Goal: Transaction & Acquisition: Purchase product/service

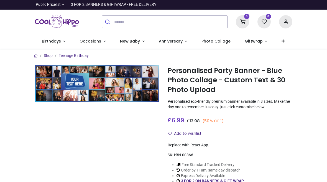
click at [49, 42] on span "Birthdays" at bounding box center [51, 41] width 19 height 6
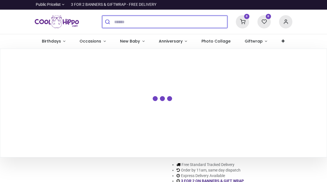
click at [138, 19] on input "search" at bounding box center [170, 22] width 113 height 12
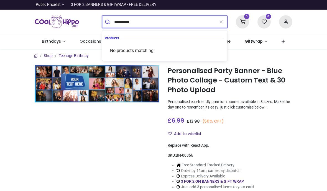
type input "*********"
click at [108, 22] on button "submit" at bounding box center [108, 22] width 12 height 12
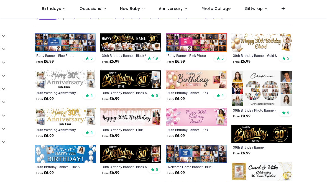
scroll to position [51, 0]
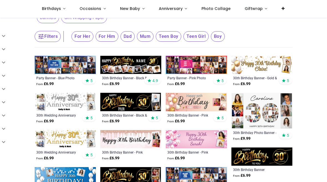
scroll to position [27, 0]
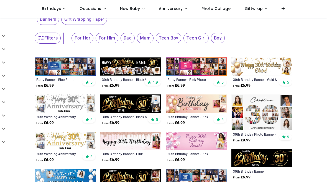
click at [207, 64] on img at bounding box center [196, 67] width 61 height 18
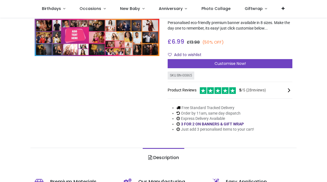
scroll to position [50, 0]
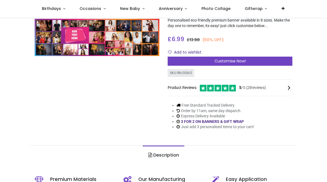
click at [249, 64] on div "Customise Now!" at bounding box center [229, 61] width 125 height 9
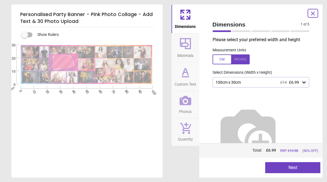
click at [305, 82] on icon at bounding box center [304, 83] width 6 height 6
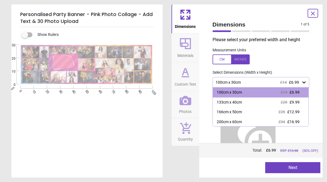
click at [300, 102] on div "133cm x 40cm £20 £9.99" at bounding box center [261, 103] width 96 height 10
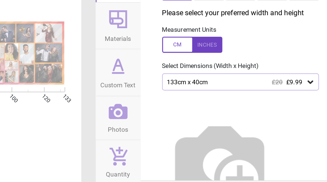
click at [301, 80] on icon at bounding box center [304, 83] width 6 height 6
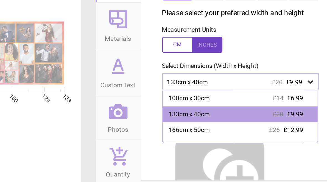
click at [213, 88] on div "100cm x 30cm £14 £6.99" at bounding box center [261, 93] width 96 height 10
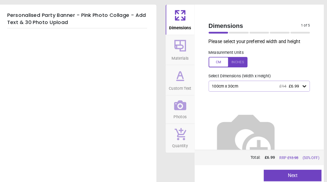
click at [291, 167] on button "Next" at bounding box center [292, 167] width 55 height 11
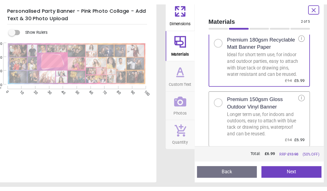
scroll to position [18, 0]
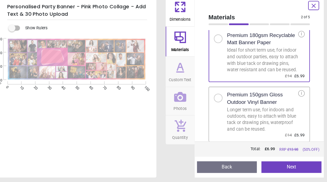
click at [217, 98] on div at bounding box center [221, 102] width 8 height 8
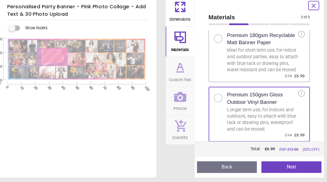
click at [286, 162] on button "Next" at bounding box center [291, 167] width 57 height 11
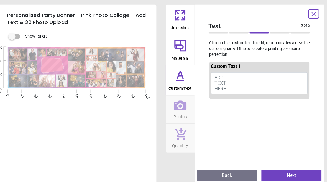
click at [229, 78] on button "ADD TEXT HERE" at bounding box center [261, 79] width 92 height 21
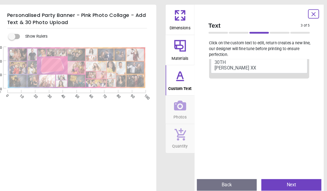
scroll to position [20, 0]
click at [215, 63] on button "HAPPY BIRTHDAY 30TH ELLOUISE XX" at bounding box center [261, 59] width 92 height 21
click at [215, 64] on button "HAPPY BIRTHDAY 30TH ELLOUISE XX" at bounding box center [261, 59] width 92 height 21
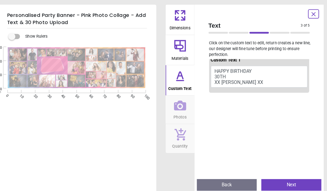
scroll to position [6, 0]
click at [220, 67] on button "HAPPY BIRTHDAY 30TH XX ELLOUISE XX" at bounding box center [261, 73] width 92 height 21
click at [220, 68] on button "HAPPY BIRTHDAY 30TH XX ELLOUISE XX" at bounding box center [261, 73] width 92 height 21
click at [245, 68] on button "HAPPY BIRTHDAY 30TH XX ELLOUISE XX" at bounding box center [261, 73] width 92 height 21
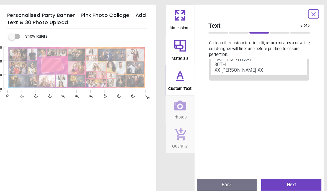
scroll to position [15, 0]
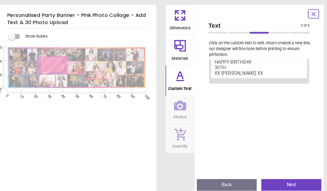
click at [218, 63] on button "HAPPY BIRTHDAY 30TH XX ELLOUISE XX" at bounding box center [261, 64] width 92 height 21
click at [242, 70] on button "HAPPY BIRTHDAY 30TH XX ELLOUISE XX" at bounding box center [261, 64] width 92 height 21
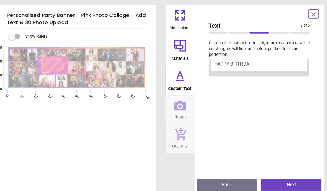
type textarea "*****"
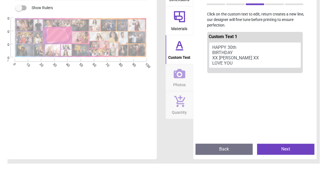
scroll to position [0, 0]
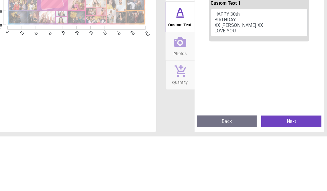
click at [179, 96] on icon at bounding box center [185, 100] width 12 height 9
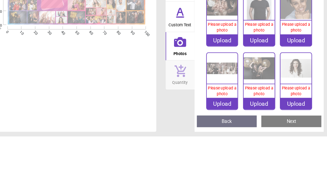
type textarea "**********"
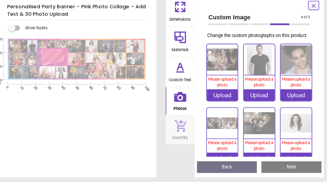
click at [217, 95] on div "Upload" at bounding box center [226, 99] width 30 height 11
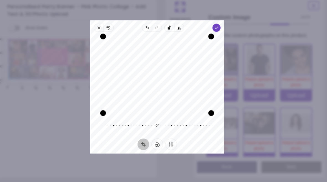
click at [171, 141] on button "Finetune" at bounding box center [176, 146] width 11 height 11
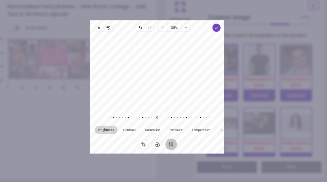
click at [175, 131] on span "Exposure" at bounding box center [181, 132] width 12 height 3
click at [199, 128] on button "Temperature" at bounding box center [205, 132] width 24 height 8
click at [152, 131] on span "Saturation" at bounding box center [159, 132] width 14 height 3
click at [255, 20] on span "Custom Image" at bounding box center [256, 24] width 88 height 8
click at [218, 32] on icon "button" at bounding box center [220, 34] width 4 height 4
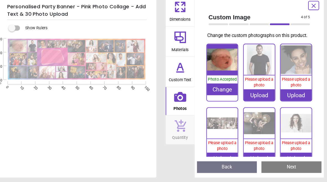
click at [250, 94] on div "Upload" at bounding box center [261, 99] width 30 height 11
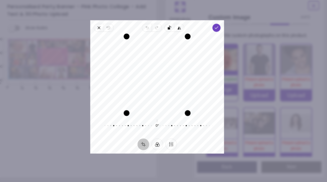
click at [173, 32] on icon "button" at bounding box center [226, 69] width 107 height 74
click at [171, 141] on button "Finetune" at bounding box center [176, 146] width 11 height 11
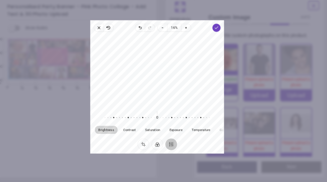
click at [175, 128] on button "Exposure" at bounding box center [181, 132] width 19 height 8
click at [131, 131] on span "Contrast" at bounding box center [137, 132] width 12 height 3
click at [107, 131] on span "Brightness" at bounding box center [114, 132] width 15 height 3
click at [145, 32] on icon "button" at bounding box center [147, 34] width 4 height 4
click at [105, 32] on icon "button" at bounding box center [107, 34] width 4 height 4
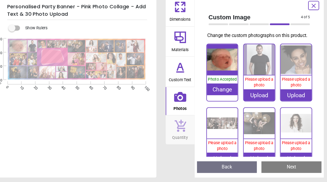
click at [250, 95] on div "Upload" at bounding box center [261, 99] width 30 height 11
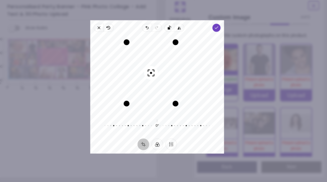
click at [156, 67] on div "Recenter" at bounding box center [163, 79] width 119 height 73
click at [171, 141] on button "Finetune" at bounding box center [176, 146] width 11 height 11
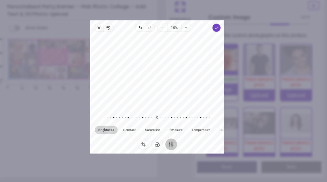
click at [186, 31] on span "Zoom in" at bounding box center [190, 35] width 9 height 8
click at [175, 131] on span "Exposure" at bounding box center [181, 132] width 12 height 3
click at [197, 131] on span "Temperature" at bounding box center [205, 132] width 18 height 3
click at [152, 131] on span "Saturation" at bounding box center [159, 132] width 14 height 3
click at [131, 131] on span "Contrast" at bounding box center [137, 132] width 12 height 3
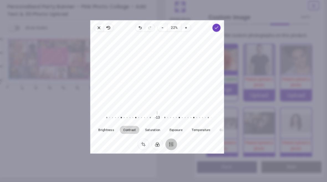
click at [107, 131] on span "Brightness" at bounding box center [114, 132] width 15 height 3
click at [218, 32] on icon "button" at bounding box center [220, 34] width 4 height 4
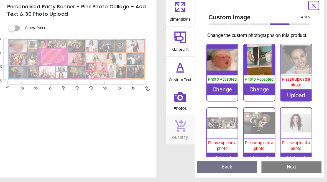
click at [216, 96] on div "Change" at bounding box center [226, 93] width 30 height 11
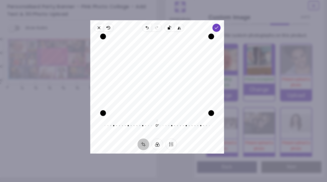
click at [218, 32] on icon "button" at bounding box center [220, 34] width 4 height 4
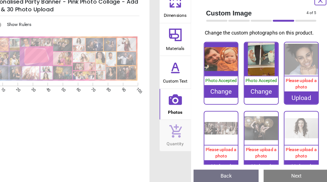
click at [246, 92] on div "Change" at bounding box center [261, 93] width 30 height 11
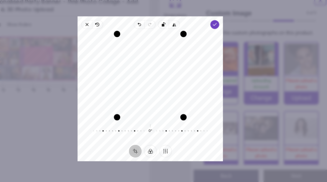
click at [171, 141] on button "Finetune" at bounding box center [176, 146] width 11 height 11
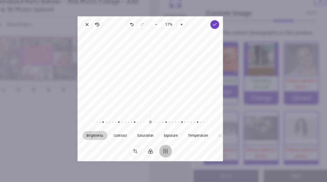
click at [175, 131] on span "Exposure" at bounding box center [181, 132] width 12 height 3
click at [196, 131] on span "Temperature" at bounding box center [205, 132] width 18 height 3
click at [152, 131] on span "Saturation" at bounding box center [159, 132] width 14 height 3
click at [131, 131] on span "Contrast" at bounding box center [137, 132] width 12 height 3
click at [107, 131] on span "Brightness" at bounding box center [114, 132] width 15 height 3
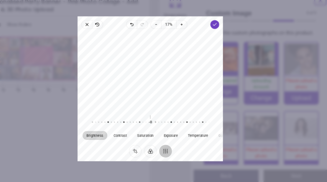
click at [158, 141] on button "Filter" at bounding box center [163, 146] width 11 height 11
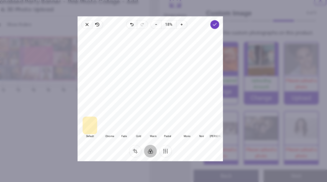
click at [159, 116] on div at bounding box center [165, 124] width 13 height 16
click at [134, 116] on div at bounding box center [140, 124] width 13 height 16
click at [121, 116] on div at bounding box center [127, 124] width 13 height 16
click at [104, 116] on div at bounding box center [110, 124] width 13 height 16
click at [144, 141] on button "Crop" at bounding box center [149, 146] width 11 height 11
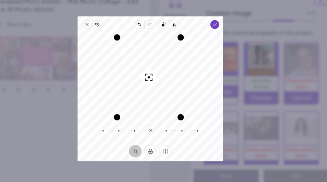
click at [218, 32] on icon "button" at bounding box center [220, 34] width 4 height 4
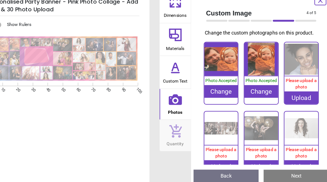
scroll to position [50, 0]
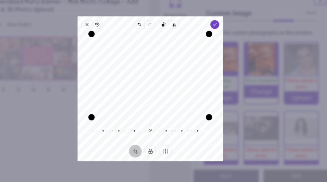
click at [144, 141] on button "Crop" at bounding box center [149, 146] width 11 height 11
click at [158, 141] on button "Filter" at bounding box center [163, 146] width 11 height 11
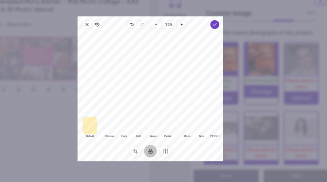
click at [115, 32] on icon "button" at bounding box center [117, 34] width 4 height 4
click at [105, 32] on icon "button" at bounding box center [107, 34] width 4 height 4
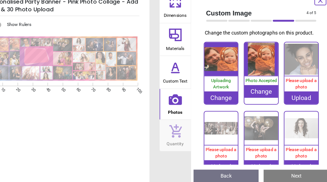
click at [211, 94] on div "Change" at bounding box center [226, 99] width 30 height 11
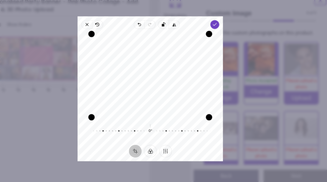
click at [182, 32] on icon "button" at bounding box center [184, 34] width 4 height 4
click at [183, 33] on icon "button" at bounding box center [183, 34] width 1 height 3
click at [151, 32] on icon "button" at bounding box center [153, 34] width 4 height 4
click at [161, 32] on icon "button" at bounding box center [163, 34] width 4 height 4
click at [144, 141] on button "Crop" at bounding box center [149, 146] width 11 height 11
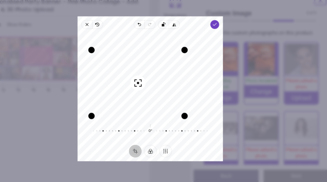
click at [171, 141] on button "Finetune" at bounding box center [176, 146] width 11 height 11
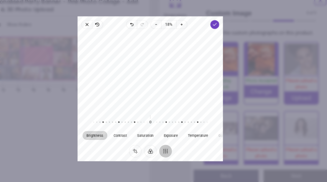
click at [175, 131] on span "Exposure" at bounding box center [181, 132] width 12 height 3
click at [152, 131] on span "Saturation" at bounding box center [159, 132] width 14 height 3
click at [131, 131] on span "Contrast" at bounding box center [137, 132] width 12 height 3
click at [107, 131] on span "Brightness" at bounding box center [114, 132] width 15 height 3
click at [218, 33] on polyline "button" at bounding box center [219, 34] width 3 height 2
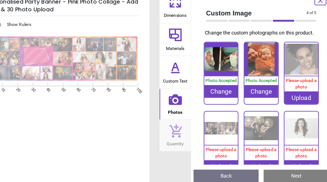
click at [281, 94] on div "Upload" at bounding box center [296, 99] width 30 height 11
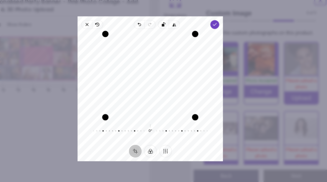
click at [171, 141] on button "Finetune" at bounding box center [176, 146] width 11 height 11
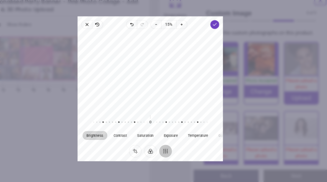
click at [175, 131] on span "Exposure" at bounding box center [181, 132] width 12 height 3
click at [152, 131] on span "Saturation" at bounding box center [159, 132] width 14 height 3
click at [131, 131] on span "Contrast" at bounding box center [137, 132] width 12 height 3
click at [107, 131] on span "Brightness" at bounding box center [114, 132] width 15 height 3
click at [196, 131] on span "Temperature" at bounding box center [205, 132] width 18 height 3
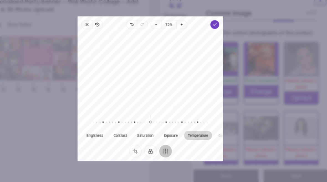
click at [175, 131] on span "Exposure" at bounding box center [181, 132] width 12 height 3
click at [152, 131] on span "Saturation" at bounding box center [159, 132] width 14 height 3
click at [131, 131] on span "Contrast" at bounding box center [137, 132] width 12 height 3
click at [107, 131] on span "Brightness" at bounding box center [114, 132] width 15 height 3
click at [158, 141] on button "Filter" at bounding box center [163, 146] width 11 height 11
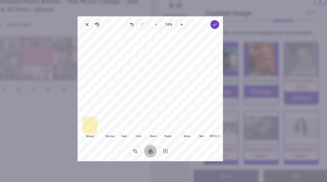
click at [159, 116] on div at bounding box center [165, 124] width 13 height 16
click at [104, 116] on div at bounding box center [110, 124] width 13 height 16
click at [146, 116] on div at bounding box center [152, 124] width 13 height 16
click at [133, 116] on div at bounding box center [139, 124] width 13 height 16
click at [120, 116] on div at bounding box center [126, 124] width 13 height 16
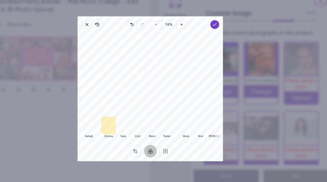
click at [158, 116] on div at bounding box center [164, 124] width 13 height 16
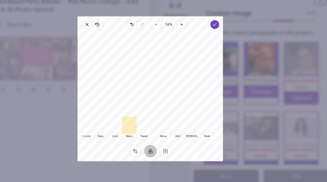
click at [194, 116] on div at bounding box center [200, 124] width 13 height 16
click at [207, 116] on div at bounding box center [213, 124] width 13 height 16
click at [158, 141] on button "Filter" at bounding box center [163, 146] width 11 height 11
click at [144, 141] on button "Crop" at bounding box center [149, 146] width 11 height 11
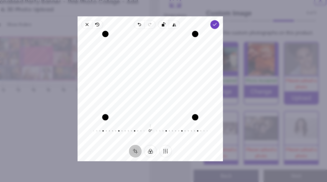
click at [171, 141] on button "Finetune" at bounding box center [176, 146] width 11 height 11
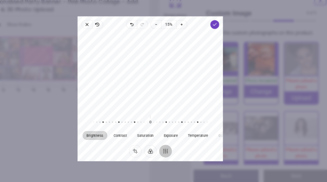
click at [131, 131] on span "Contrast" at bounding box center [137, 132] width 12 height 3
click at [152, 131] on span "Saturation" at bounding box center [159, 132] width 14 height 3
click at [175, 131] on span "Exposure" at bounding box center [181, 132] width 12 height 3
click at [196, 131] on span "Temperature" at bounding box center [205, 132] width 18 height 3
click at [171, 141] on button "Finetune" at bounding box center [176, 146] width 11 height 11
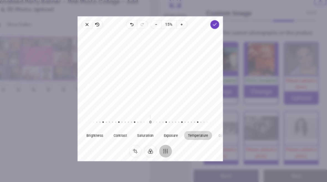
click at [171, 141] on button "Finetune" at bounding box center [176, 146] width 11 height 11
click at [158, 141] on button "Filter" at bounding box center [163, 146] width 11 height 11
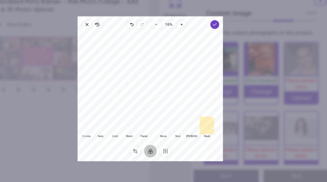
click at [138, 116] on div at bounding box center [144, 124] width 13 height 16
click at [218, 33] on polyline "button" at bounding box center [219, 34] width 3 height 2
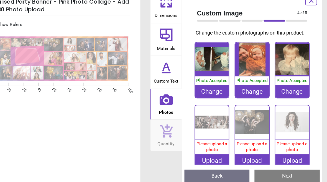
click at [212, 138] on span "Please upload a photo" at bounding box center [225, 142] width 27 height 10
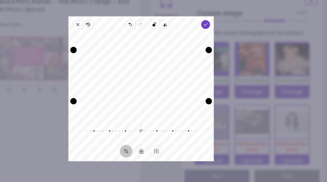
click at [173, 32] on icon "button" at bounding box center [226, 69] width 107 height 74
click at [173, 34] on rect "button" at bounding box center [174, 35] width 2 height 2
click at [115, 33] on icon "button" at bounding box center [116, 34] width 3 height 3
click at [112, 31] on span "Revert" at bounding box center [116, 35] width 9 height 8
click at [105, 32] on icon "button" at bounding box center [107, 34] width 4 height 4
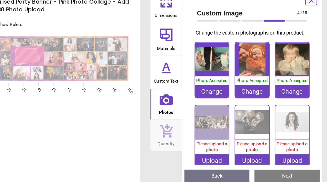
click at [212, 138] on span "Please upload a photo" at bounding box center [225, 142] width 27 height 10
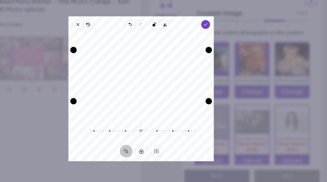
click at [173, 34] on rect "button" at bounding box center [174, 35] width 2 height 2
click at [153, 34] on icon "button" at bounding box center [154, 35] width 2 height 2
click at [182, 32] on icon "button" at bounding box center [184, 34] width 4 height 4
click at [115, 33] on icon "button" at bounding box center [116, 34] width 3 height 3
click at [105, 32] on icon "button" at bounding box center [107, 34] width 4 height 4
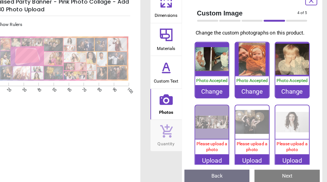
click at [212, 137] on span "Please upload a photo" at bounding box center [225, 142] width 27 height 10
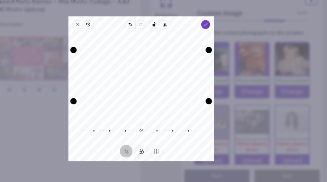
click at [173, 34] on rect "button" at bounding box center [174, 35] width 2 height 2
click at [145, 55] on icon "button" at bounding box center [148, 58] width 7 height 7
click at [111, 46] on div "Drag edge t" at bounding box center [154, 49] width 95 height 6
click at [128, 69] on div "Recenter" at bounding box center [163, 79] width 119 height 73
click at [154, 76] on circle "button" at bounding box center [155, 77] width 2 height 2
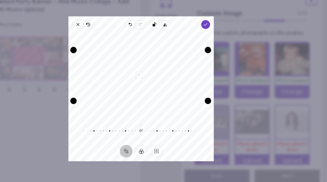
click at [118, 65] on div "Recenter" at bounding box center [163, 79] width 119 height 73
click at [126, 71] on div "Recenter" at bounding box center [163, 79] width 119 height 73
click at [170, 73] on icon "button" at bounding box center [173, 76] width 7 height 7
click at [135, 63] on div "Recenter" at bounding box center [163, 79] width 119 height 73
click at [171, 141] on button "Finetune" at bounding box center [176, 146] width 11 height 11
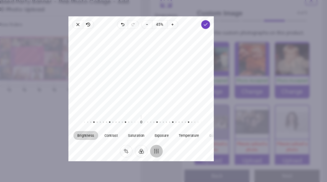
click at [144, 141] on button "Crop" at bounding box center [149, 146] width 11 height 11
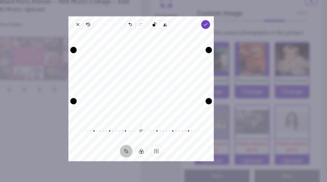
click at [144, 141] on button "Crop" at bounding box center [149, 146] width 11 height 11
click at [173, 34] on rect "button" at bounding box center [174, 35] width 2 height 2
click at [173, 32] on icon "button" at bounding box center [226, 69] width 107 height 74
click at [173, 34] on rect "button" at bounding box center [174, 35] width 2 height 2
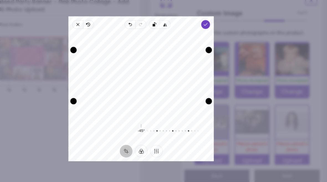
click at [173, 34] on rect "button" at bounding box center [174, 35] width 2 height 2
click at [170, 31] on span "Rotate left" at bounding box center [174, 35] width 9 height 8
click at [158, 141] on button "Filter" at bounding box center [163, 146] width 11 height 11
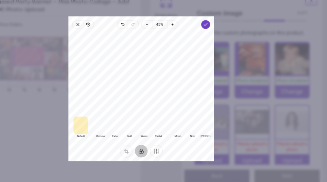
click at [121, 116] on div at bounding box center [127, 124] width 13 height 16
click at [104, 116] on div at bounding box center [110, 124] width 13 height 16
click at [186, 31] on span "Zoom in" at bounding box center [190, 35] width 9 height 8
click at [189, 32] on icon "button" at bounding box center [191, 34] width 4 height 4
click at [166, 32] on icon "button" at bounding box center [168, 34] width 4 height 4
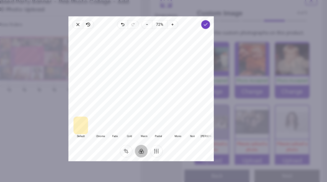
click at [166, 32] on icon "button" at bounding box center [168, 34] width 4 height 4
click at [115, 33] on icon "button" at bounding box center [116, 34] width 3 height 3
click at [105, 32] on icon "button" at bounding box center [107, 34] width 4 height 4
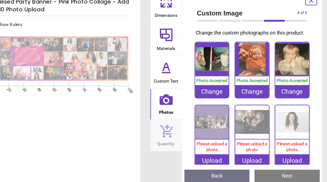
click at [211, 123] on img at bounding box center [226, 121] width 30 height 30
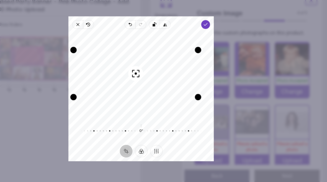
click at [115, 32] on icon "button" at bounding box center [117, 34] width 4 height 4
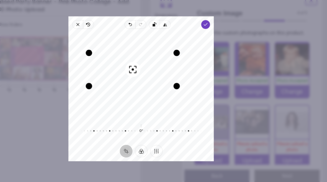
click at [155, 73] on circle "button" at bounding box center [156, 74] width 2 height 2
click at [119, 63] on div "Recenter" at bounding box center [163, 79] width 119 height 73
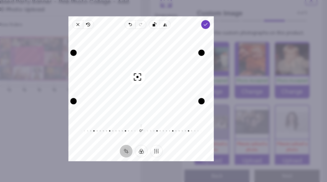
click at [157, 78] on icon "button" at bounding box center [160, 81] width 7 height 7
click at [125, 67] on div "Recenter" at bounding box center [163, 79] width 119 height 73
click at [129, 69] on div "Recenter" at bounding box center [163, 79] width 119 height 73
click at [115, 33] on icon "button" at bounding box center [116, 34] width 3 height 3
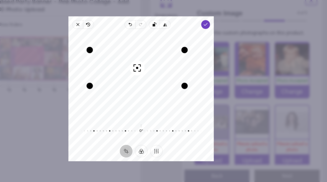
click at [159, 72] on circle "button" at bounding box center [160, 73] width 2 height 2
click at [121, 60] on div "Recenter" at bounding box center [163, 79] width 119 height 73
click at [173, 34] on rect "button" at bounding box center [174, 35] width 2 height 2
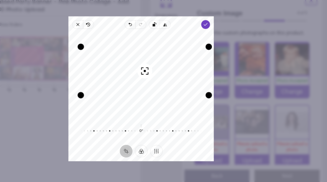
click at [163, 72] on icon "button" at bounding box center [166, 75] width 7 height 7
click at [128, 61] on div "Recenter" at bounding box center [163, 79] width 119 height 73
click at [220, 99] on div "Drag corner br" at bounding box center [223, 102] width 6 height 6
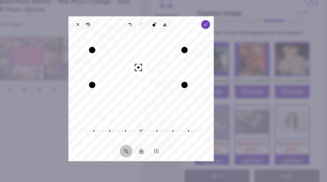
click at [158, 69] on icon "button" at bounding box center [161, 72] width 7 height 7
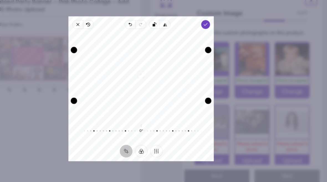
click at [123, 59] on div "Recenter" at bounding box center [163, 79] width 119 height 73
click at [144, 141] on button "Crop" at bounding box center [149, 146] width 11 height 11
click at [164, 71] on icon "button" at bounding box center [167, 74] width 7 height 7
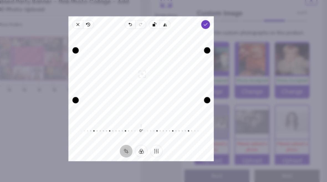
click at [128, 61] on div "Recenter" at bounding box center [163, 79] width 119 height 73
click at [127, 63] on div "Recenter" at bounding box center [163, 79] width 119 height 73
click at [128, 70] on div "Recenter" at bounding box center [163, 79] width 119 height 73
click at [129, 72] on div "Recenter" at bounding box center [163, 79] width 119 height 73
click at [130, 72] on div "Recenter" at bounding box center [163, 79] width 119 height 73
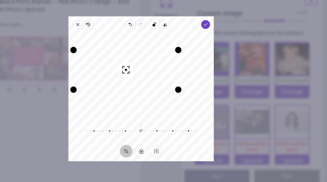
click at [147, 71] on icon "button" at bounding box center [150, 74] width 7 height 7
click at [112, 61] on div "Recenter" at bounding box center [163, 79] width 119 height 73
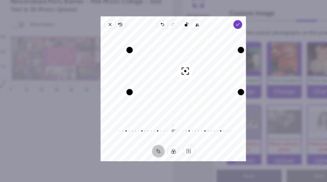
click at [173, 74] on circle "button" at bounding box center [174, 75] width 2 height 2
click at [163, 63] on div "Recenter" at bounding box center [163, 79] width 119 height 73
click at [153, 72] on div "Recenter" at bounding box center [163, 79] width 119 height 73
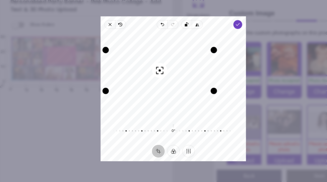
click at [148, 72] on icon "button" at bounding box center [151, 75] width 7 height 7
click at [146, 65] on div "Recenter" at bounding box center [163, 79] width 119 height 73
click at [160, 74] on div "Recenter" at bounding box center [163, 79] width 119 height 73
click at [185, 33] on icon "button" at bounding box center [185, 34] width 1 height 3
click at [182, 32] on icon "button" at bounding box center [184, 34] width 4 height 4
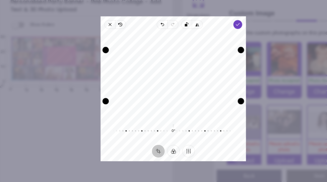
click at [173, 34] on rect "button" at bounding box center [174, 35] width 2 height 2
click at [115, 33] on icon "button" at bounding box center [116, 34] width 3 height 3
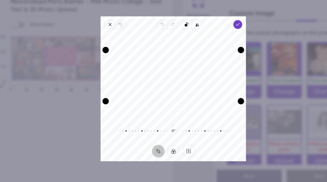
click at [173, 34] on rect "button" at bounding box center [174, 35] width 2 height 2
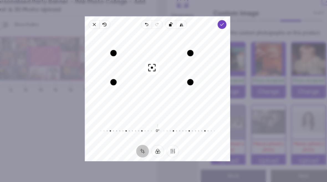
click at [155, 69] on icon "button" at bounding box center [158, 72] width 7 height 7
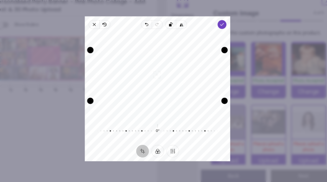
click at [135, 58] on div "Recenter" at bounding box center [163, 79] width 119 height 73
click at [136, 60] on div "Recenter" at bounding box center [163, 79] width 119 height 73
click at [153, 74] on icon "button" at bounding box center [156, 77] width 7 height 7
click at [134, 67] on div "Recenter" at bounding box center [163, 79] width 119 height 73
click at [144, 141] on button "Crop" at bounding box center [149, 146] width 11 height 11
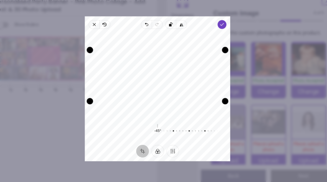
click at [144, 141] on button "Crop" at bounding box center [149, 146] width 11 height 11
click at [173, 32] on icon "button" at bounding box center [226, 69] width 107 height 74
click at [173, 34] on rect "button" at bounding box center [174, 35] width 2 height 2
click at [170, 31] on span "Rotate left" at bounding box center [174, 35] width 9 height 8
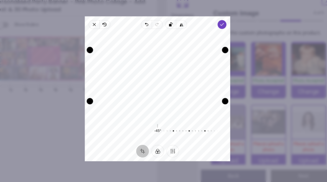
click at [173, 34] on rect "button" at bounding box center [174, 35] width 2 height 2
click at [218, 33] on polyline "button" at bounding box center [219, 34] width 3 height 2
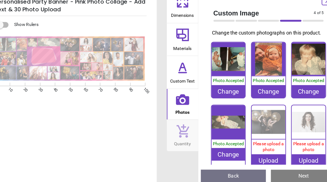
click at [247, 139] on span "Please upload a photo" at bounding box center [260, 142] width 27 height 10
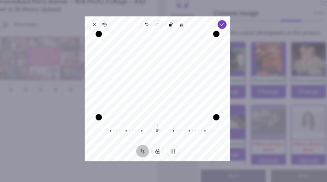
click at [171, 141] on button "Finetune" at bounding box center [176, 146] width 11 height 11
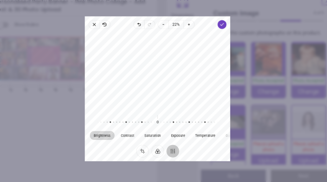
click at [107, 131] on span "Brightness" at bounding box center [114, 132] width 15 height 3
click at [196, 131] on span "Temperature" at bounding box center [205, 132] width 18 height 3
click at [175, 131] on span "Exposure" at bounding box center [181, 132] width 12 height 3
click at [131, 131] on span "Contrast" at bounding box center [137, 132] width 12 height 3
click at [152, 131] on span "Saturation" at bounding box center [159, 132] width 14 height 3
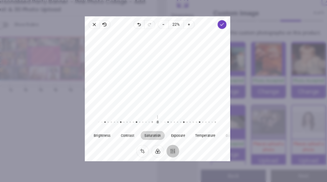
click at [218, 33] on polyline "button" at bounding box center [219, 34] width 3 height 2
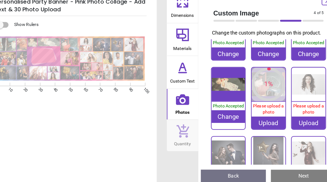
scroll to position [35, 0]
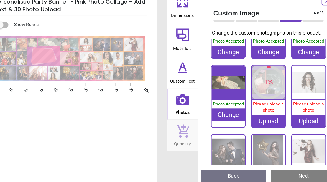
click at [246, 115] on div "Upload" at bounding box center [261, 119] width 30 height 11
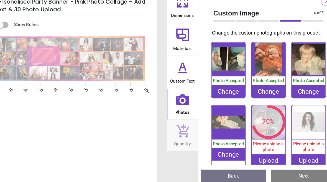
scroll to position [35, 0]
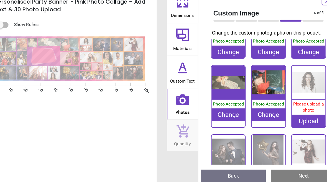
click at [281, 117] on div "Upload" at bounding box center [296, 119] width 30 height 11
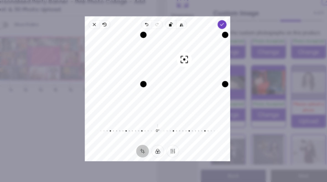
click at [112, 31] on span "Revert" at bounding box center [116, 35] width 9 height 8
click at [173, 32] on icon "button" at bounding box center [226, 69] width 107 height 74
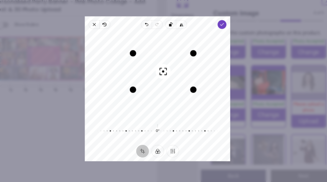
click at [167, 75] on circle "button" at bounding box center [168, 76] width 2 height 2
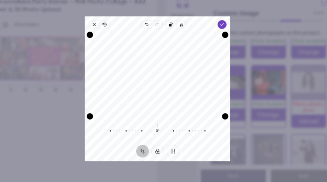
click at [218, 32] on icon "button" at bounding box center [220, 34] width 4 height 4
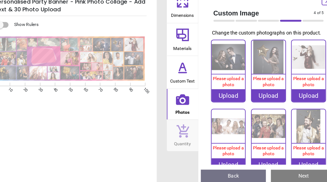
scroll to position [115, 0]
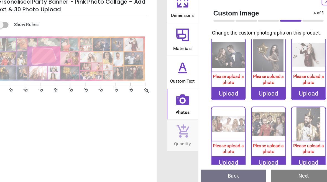
click at [211, 99] on div "Upload" at bounding box center [226, 95] width 30 height 11
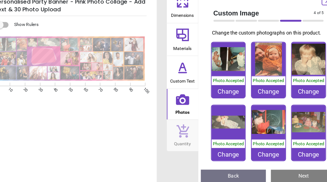
scroll to position [115, 0]
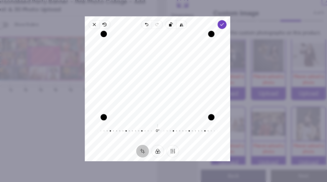
click at [142, 70] on div "Recenter" at bounding box center [163, 79] width 119 height 73
click at [218, 33] on polyline "button" at bounding box center [219, 34] width 3 height 2
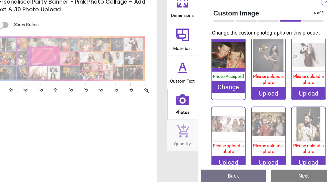
click at [246, 99] on div "Upload" at bounding box center [261, 95] width 30 height 11
click at [247, 88] on span "Please upload a photo" at bounding box center [260, 83] width 27 height 10
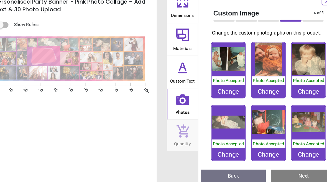
scroll to position [115, 0]
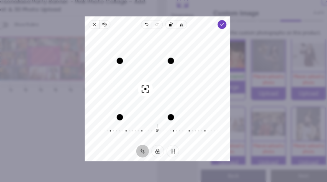
click at [152, 91] on circle "button" at bounding box center [153, 92] width 2 height 2
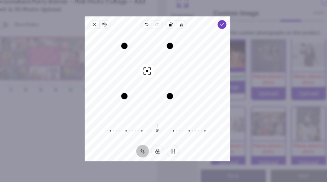
click at [218, 33] on polyline "button" at bounding box center [219, 34] width 3 height 2
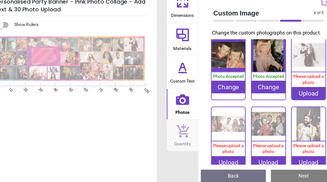
click at [281, 97] on div "Upload" at bounding box center [296, 95] width 30 height 11
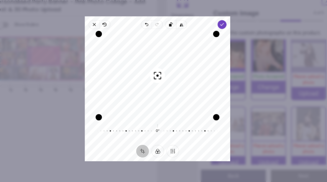
click at [160, 76] on icon "button" at bounding box center [163, 79] width 7 height 7
click at [139, 69] on div "Recenter" at bounding box center [163, 79] width 119 height 73
click at [150, 73] on div "Recenter" at bounding box center [163, 79] width 119 height 73
click at [212, 113] on div "Drag corner br" at bounding box center [215, 116] width 6 height 6
click at [167, 71] on icon "button" at bounding box center [170, 74] width 7 height 7
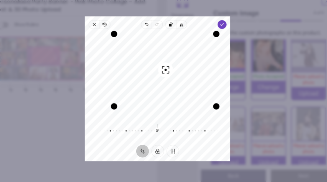
click at [146, 58] on div "Recenter" at bounding box center [163, 79] width 119 height 73
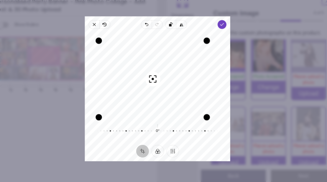
click at [156, 79] on icon "button" at bounding box center [159, 82] width 7 height 7
click at [137, 71] on div "Recenter" at bounding box center [163, 79] width 119 height 73
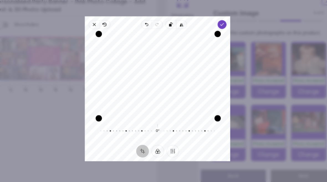
scroll to position [115, 0]
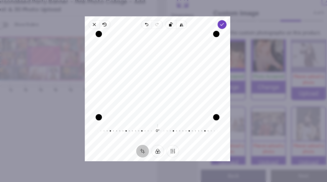
click at [212, 40] on div "Drag corner tr" at bounding box center [215, 43] width 6 height 6
click at [173, 32] on icon "button" at bounding box center [226, 69] width 107 height 74
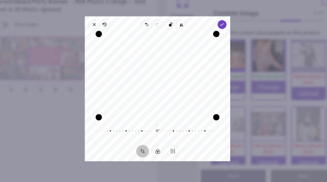
click at [173, 32] on icon "button" at bounding box center [226, 69] width 107 height 74
click at [153, 34] on icon "button" at bounding box center [154, 35] width 2 height 2
click at [163, 33] on icon "button" at bounding box center [163, 33] width 1 height 1
click at [144, 141] on button "Crop" at bounding box center [149, 146] width 11 height 11
click at [148, 80] on div "Recenter" at bounding box center [163, 79] width 119 height 73
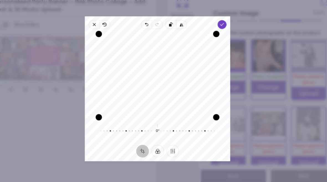
click at [158, 141] on button "Filter" at bounding box center [163, 146] width 11 height 11
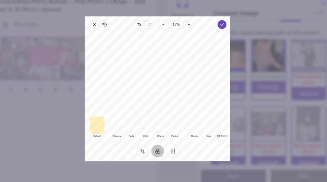
click at [171, 141] on button "Finetune" at bounding box center [176, 146] width 11 height 11
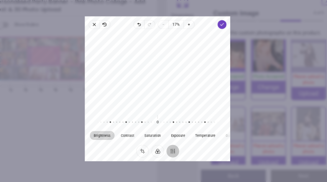
click at [186, 31] on span "Zoom in" at bounding box center [190, 35] width 9 height 8
click at [189, 32] on icon "button" at bounding box center [191, 34] width 4 height 4
click at [163, 31] on span "Zoom out" at bounding box center [167, 35] width 9 height 8
click at [166, 32] on icon "button" at bounding box center [168, 34] width 4 height 4
click at [144, 141] on button "Crop" at bounding box center [149, 146] width 11 height 11
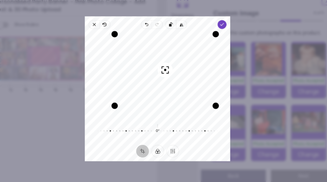
scroll to position [115, 0]
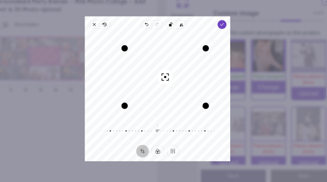
click at [167, 78] on icon "button" at bounding box center [170, 81] width 6 height 6
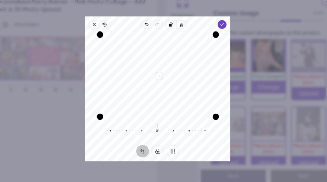
click at [148, 67] on div "Recenter" at bounding box center [163, 79] width 119 height 73
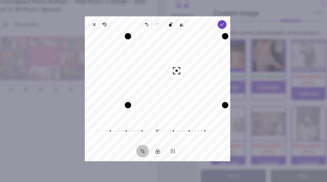
click at [179, 74] on circle "button" at bounding box center [180, 75] width 2 height 2
click at [156, 61] on div "Recenter" at bounding box center [163, 79] width 119 height 73
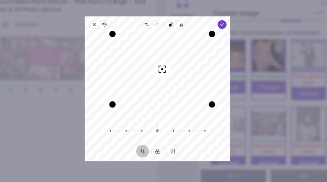
click at [218, 33] on polyline "button" at bounding box center [219, 34] width 3 height 2
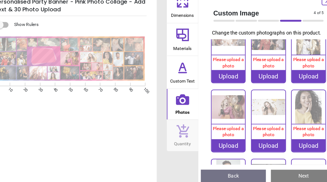
scroll to position [185, 0]
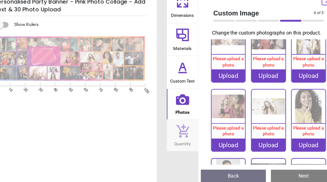
click at [211, 74] on div "Please upload a photo" at bounding box center [226, 67] width 30 height 13
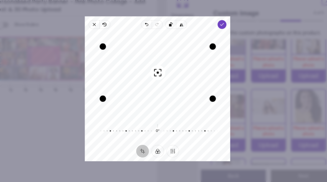
click at [218, 33] on polyline "button" at bounding box center [219, 34] width 3 height 2
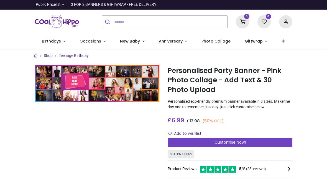
click at [261, 147] on div "Customise Now!" at bounding box center [229, 142] width 125 height 9
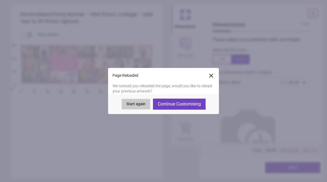
click at [194, 104] on button "Continue Customising" at bounding box center [179, 104] width 53 height 11
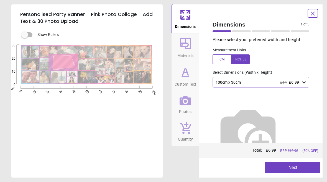
type textarea "**********"
click at [291, 168] on button "Next" at bounding box center [292, 167] width 55 height 11
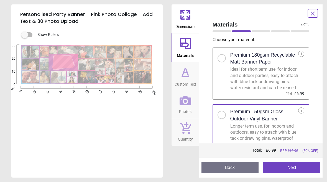
click at [295, 167] on button "Next" at bounding box center [291, 167] width 57 height 11
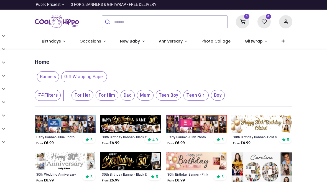
click at [202, 122] on img at bounding box center [196, 124] width 61 height 18
click at [222, 125] on img at bounding box center [196, 124] width 61 height 18
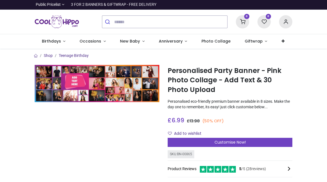
click at [262, 145] on div "Customise Now!" at bounding box center [229, 142] width 125 height 9
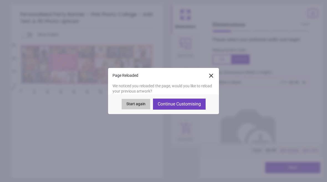
click at [189, 102] on button "Continue Customising" at bounding box center [179, 104] width 53 height 11
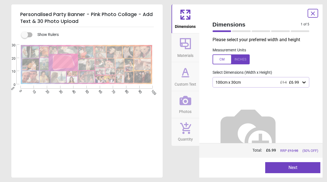
type textarea "**********"
click at [295, 169] on button "Next" at bounding box center [292, 167] width 55 height 11
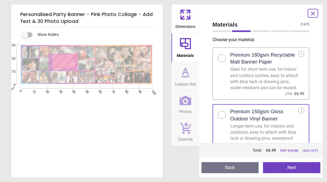
click at [296, 169] on button "Next" at bounding box center [291, 167] width 57 height 11
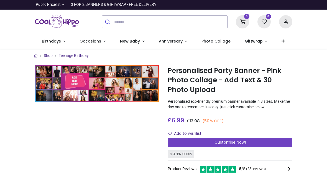
click at [247, 144] on div "Customise Now!" at bounding box center [229, 142] width 125 height 9
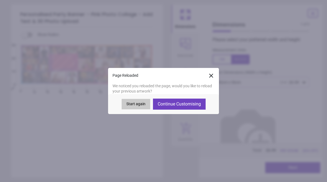
click at [187, 103] on button "Continue Customising" at bounding box center [179, 104] width 53 height 11
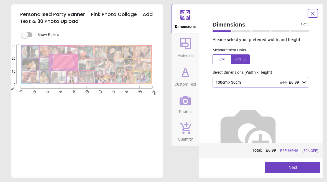
type textarea "**********"
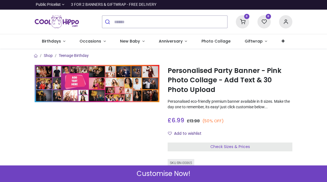
click at [262, 175] on div "Customise Now!" at bounding box center [163, 174] width 327 height 17
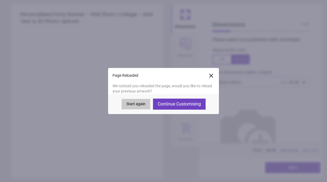
click at [187, 105] on button "Continue Customising" at bounding box center [179, 104] width 53 height 11
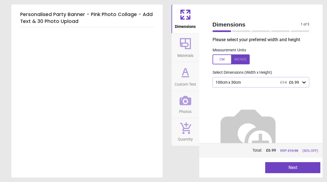
click at [295, 169] on button "Next" at bounding box center [292, 167] width 55 height 11
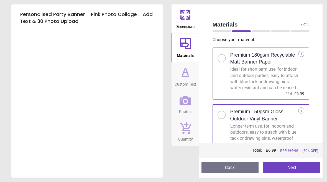
click at [294, 169] on button "Next" at bounding box center [291, 167] width 57 height 11
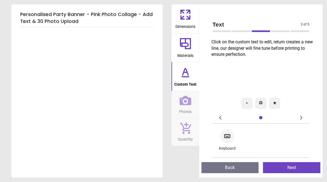
click at [295, 167] on button "Next" at bounding box center [291, 167] width 57 height 11
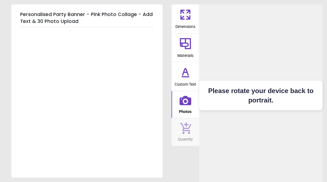
click at [188, 103] on icon at bounding box center [185, 100] width 12 height 9
